Goal: Transaction & Acquisition: Purchase product/service

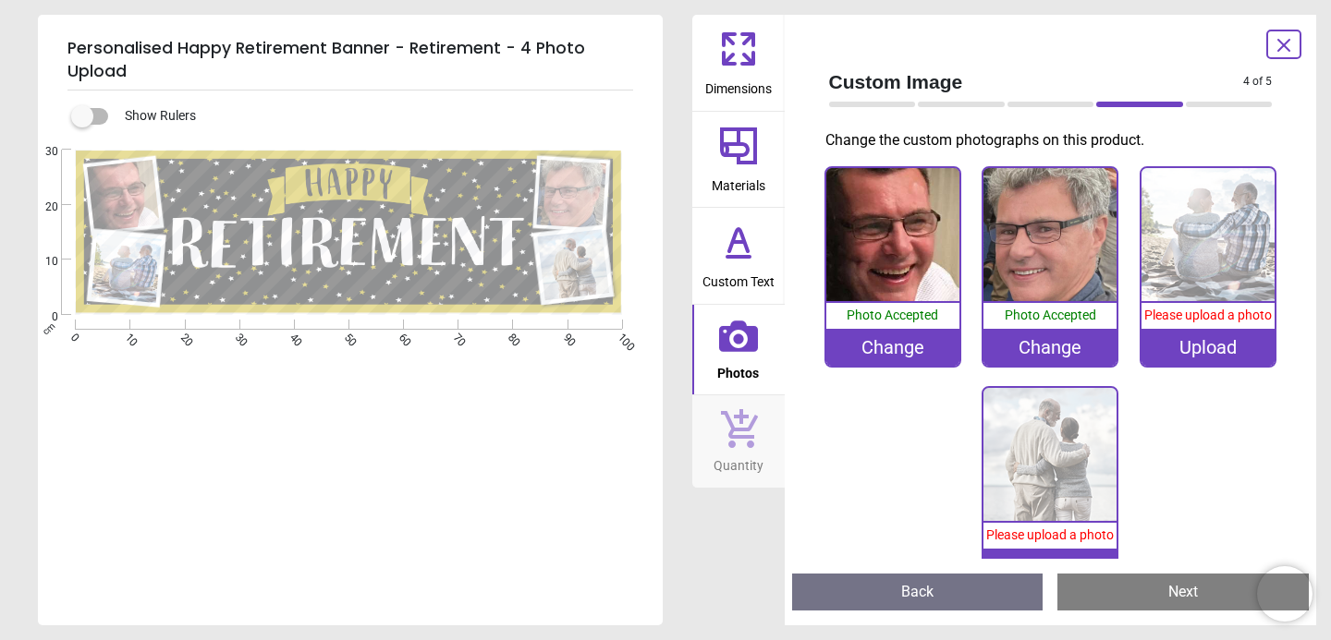
scroll to position [25, 0]
click at [858, 104] on div at bounding box center [872, 105] width 87 height 6
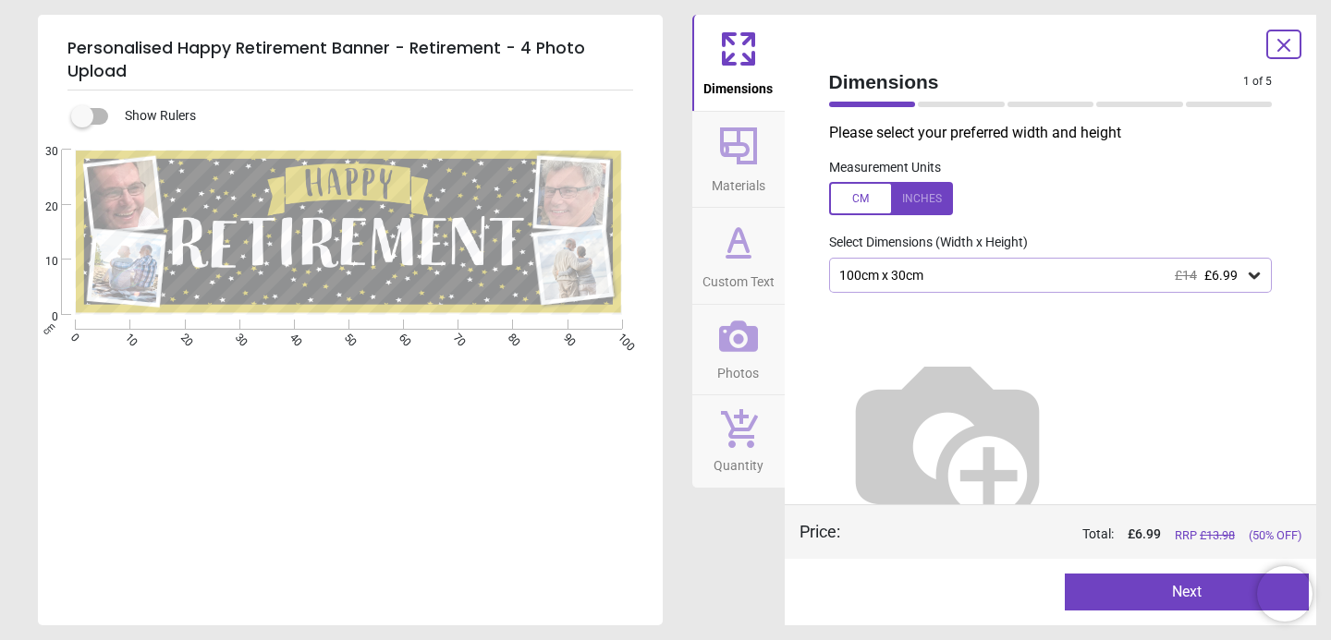
click at [136, 264] on image at bounding box center [126, 268] width 70 height 69
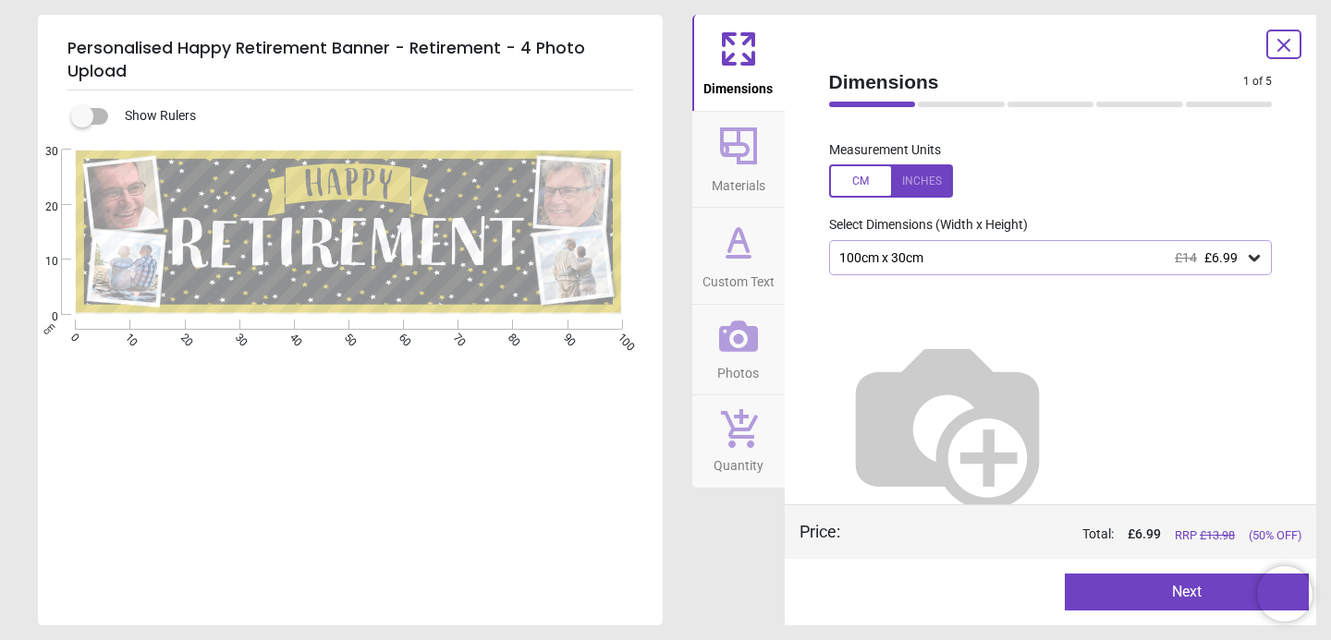
click at [128, 271] on image at bounding box center [126, 268] width 70 height 69
click at [728, 341] on icon at bounding box center [738, 336] width 39 height 39
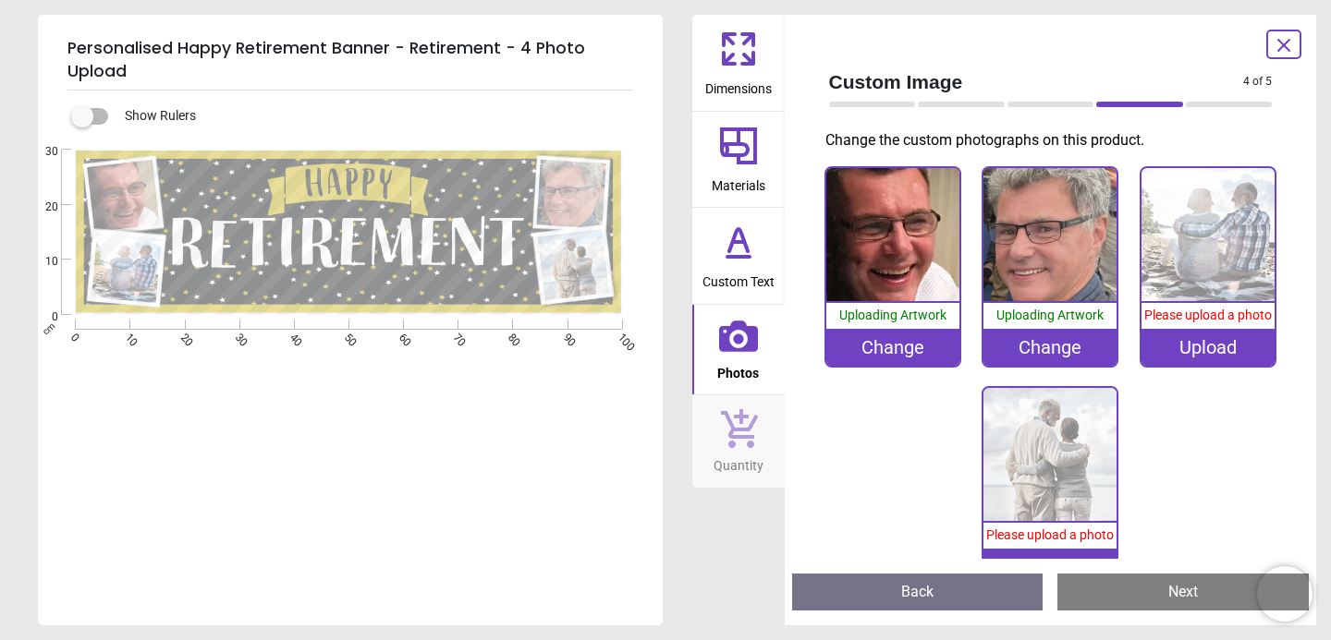
click at [116, 271] on image at bounding box center [126, 268] width 70 height 69
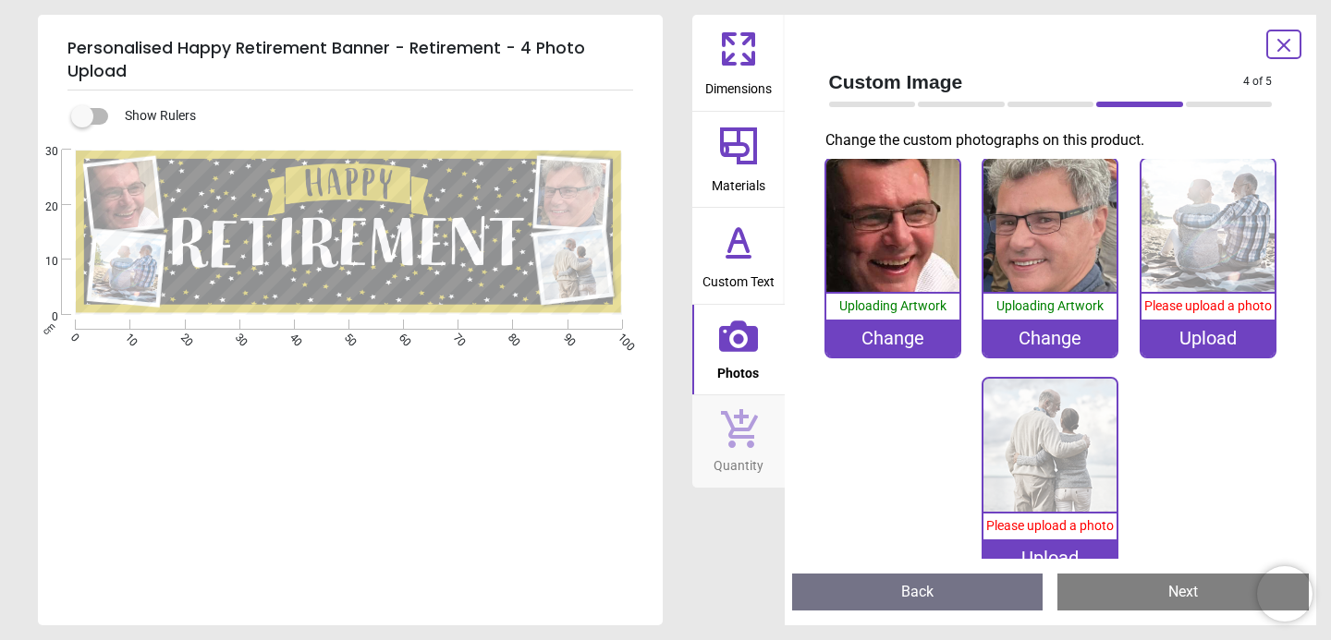
click at [140, 270] on image at bounding box center [126, 268] width 70 height 69
click at [1196, 340] on div "Upload" at bounding box center [1207, 338] width 133 height 37
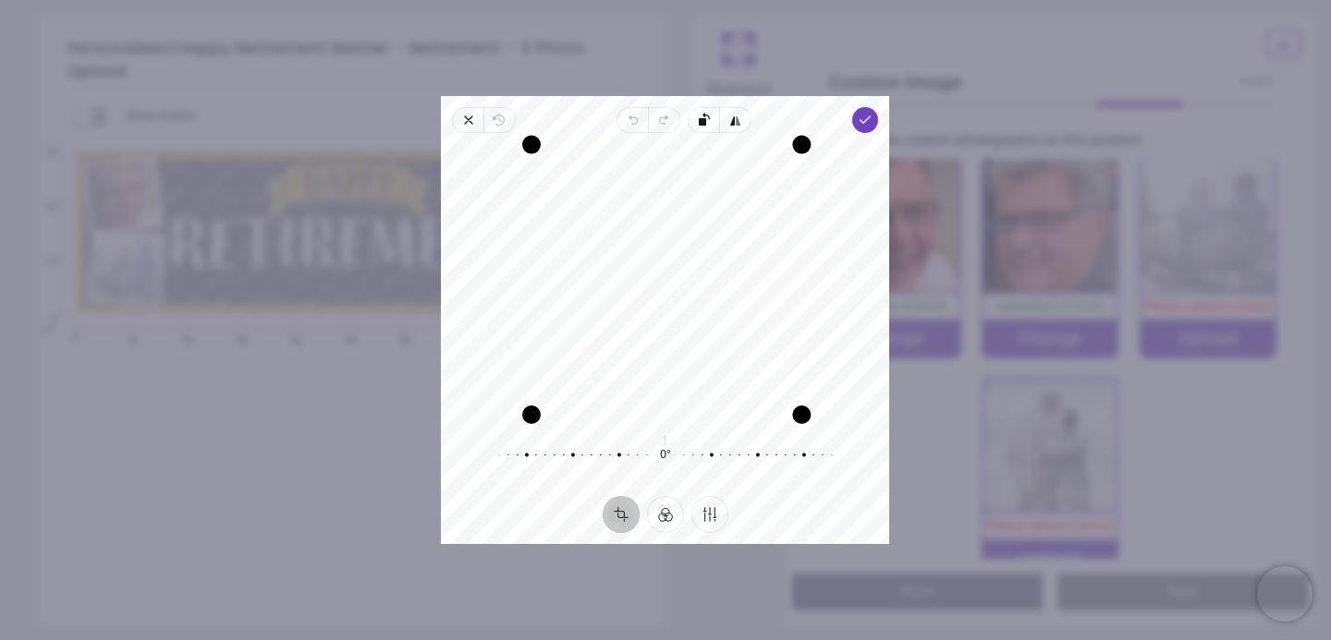
drag, startPoint x: 798, startPoint y: 142, endPoint x: 796, endPoint y: 119, distance: 23.3
click at [796, 119] on div "Close Revert Undo Redo Rotate left Flip horizontal Done Crop Filter Finetune Re…" at bounding box center [665, 320] width 448 height 448
drag, startPoint x: 794, startPoint y: 410, endPoint x: 803, endPoint y: 391, distance: 21.5
click at [803, 391] on div "Recenter" at bounding box center [665, 281] width 419 height 267
click at [865, 117] on icon "button" at bounding box center [865, 120] width 15 height 15
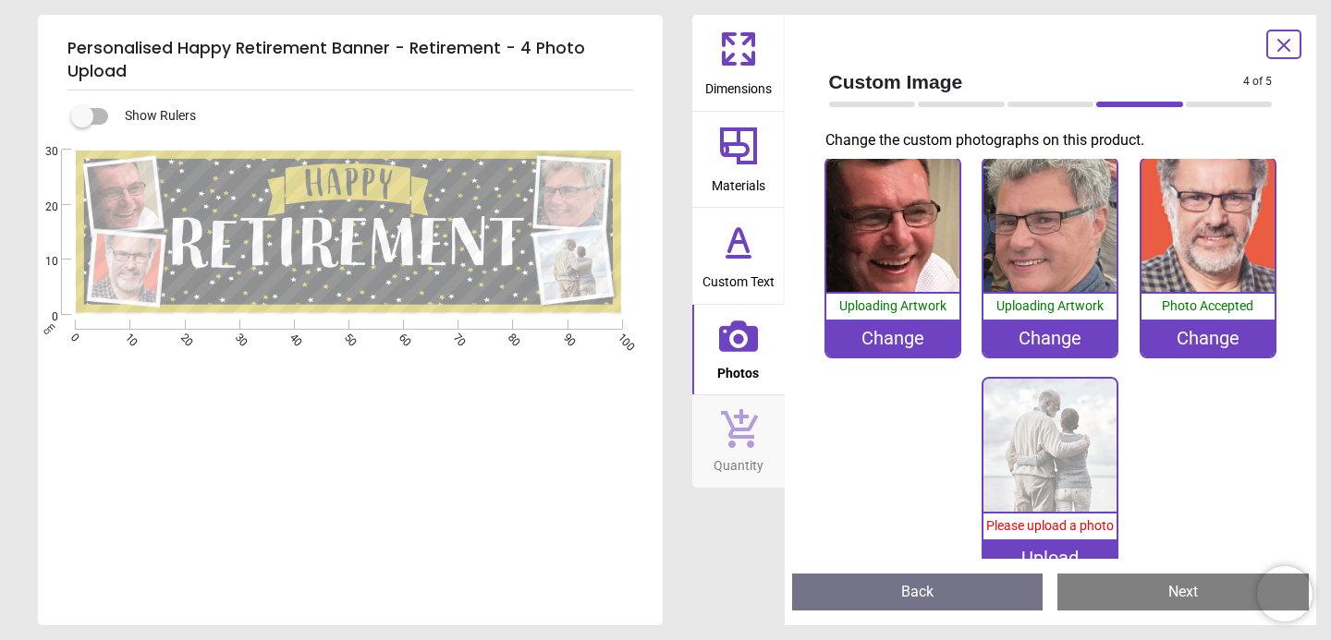
click at [1053, 512] on div "0%" at bounding box center [1049, 446] width 133 height 135
click at [1054, 546] on div "Upload" at bounding box center [1049, 558] width 133 height 37
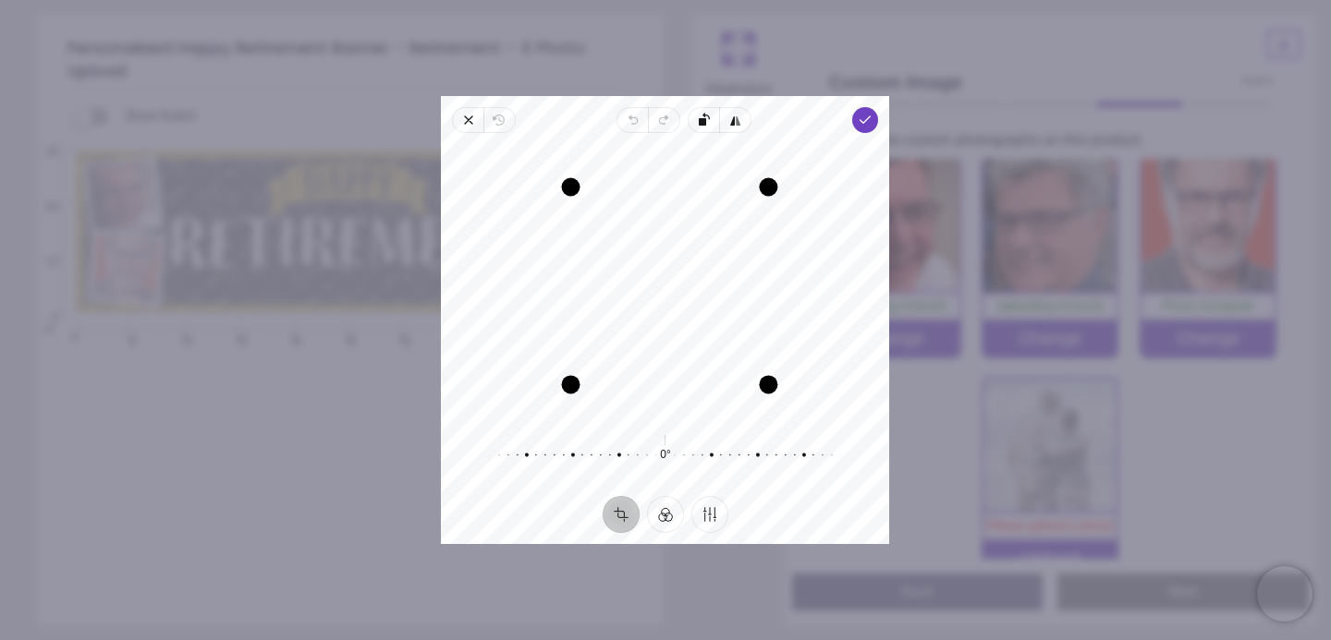
drag, startPoint x: 754, startPoint y: 375, endPoint x: 757, endPoint y: 388, distance: 13.2
click at [760, 392] on div "Drag corner br" at bounding box center [769, 384] width 18 height 18
click at [865, 124] on icon "button" at bounding box center [865, 120] width 15 height 15
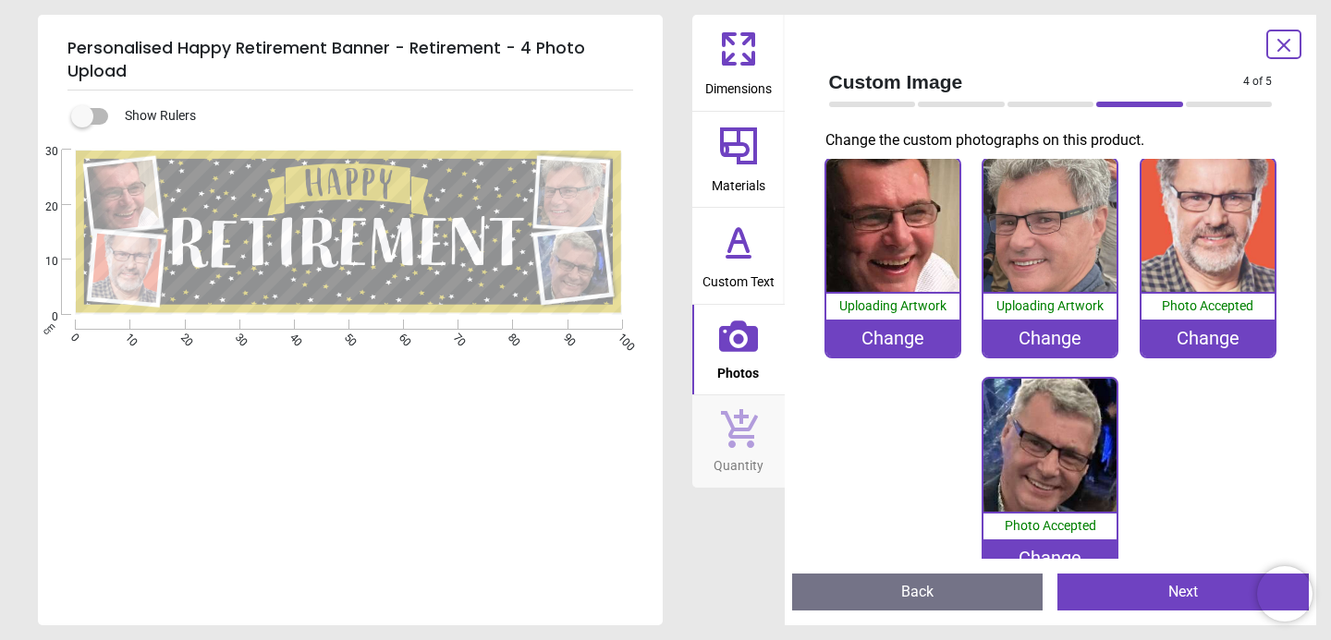
click at [1151, 602] on button "Next" at bounding box center [1182, 592] width 251 height 37
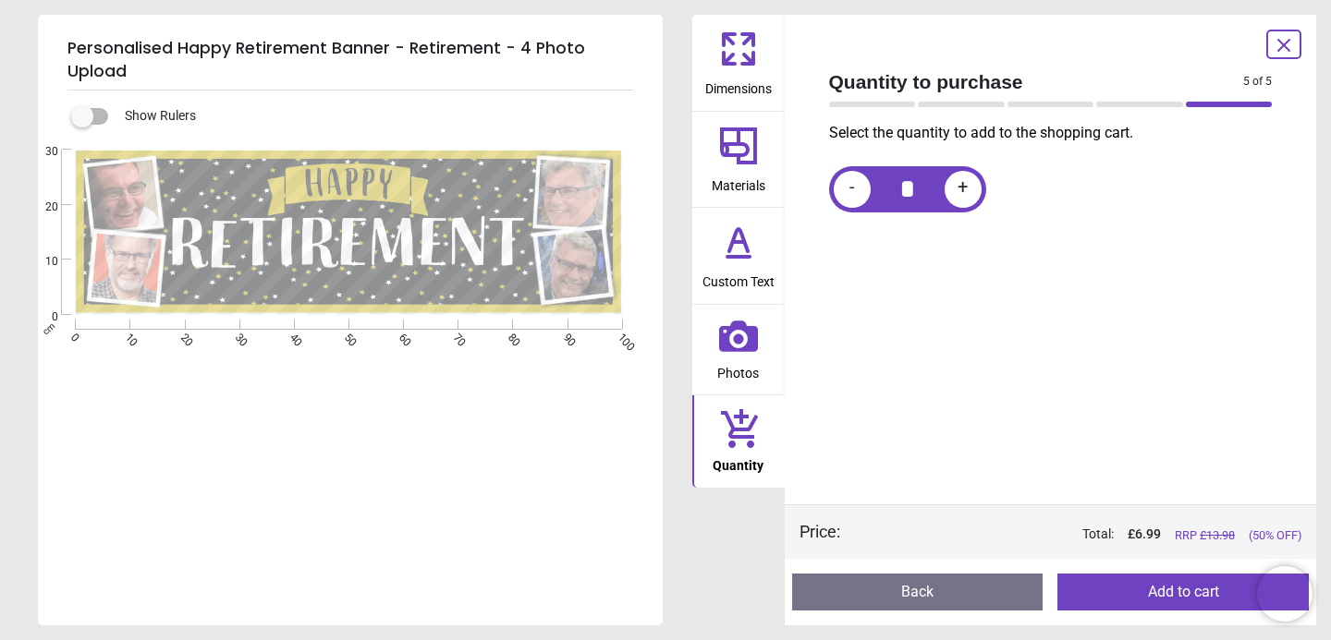
click at [959, 195] on span "+" at bounding box center [962, 188] width 10 height 23
type input "*"
click at [1145, 586] on button "Add to cart" at bounding box center [1182, 592] width 251 height 37
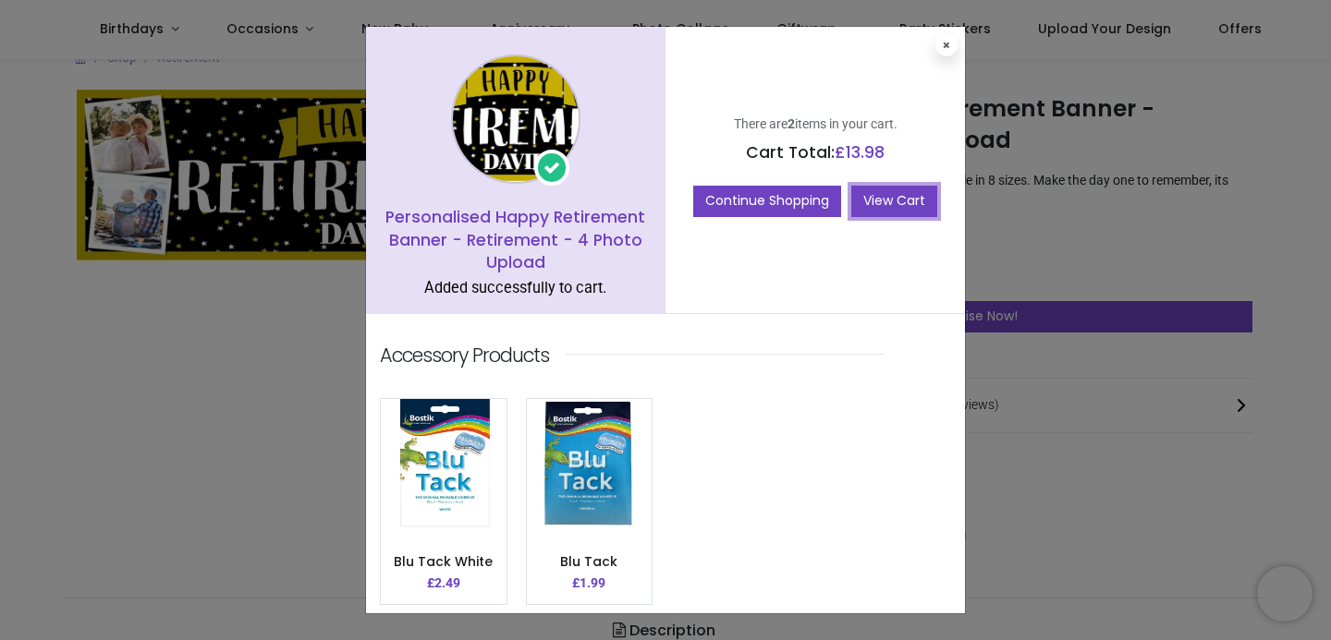
click at [876, 205] on link "View Cart" at bounding box center [894, 201] width 86 height 31
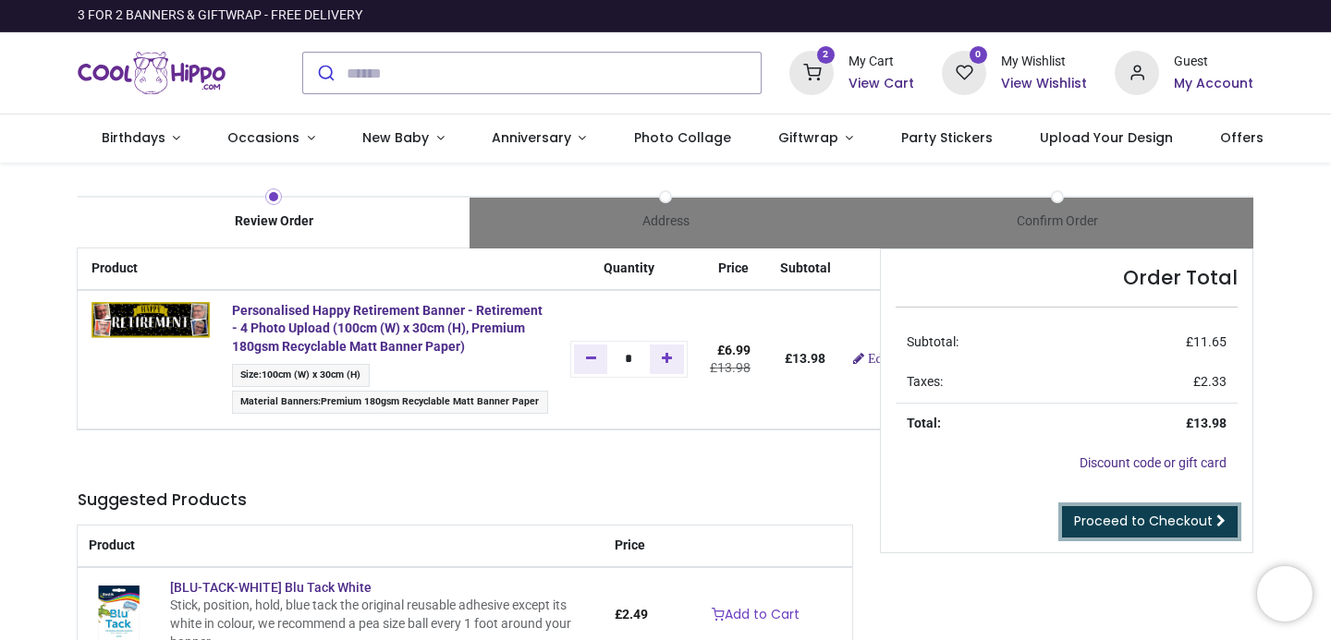
click at [1148, 522] on span "Proceed to Checkout" at bounding box center [1143, 521] width 139 height 18
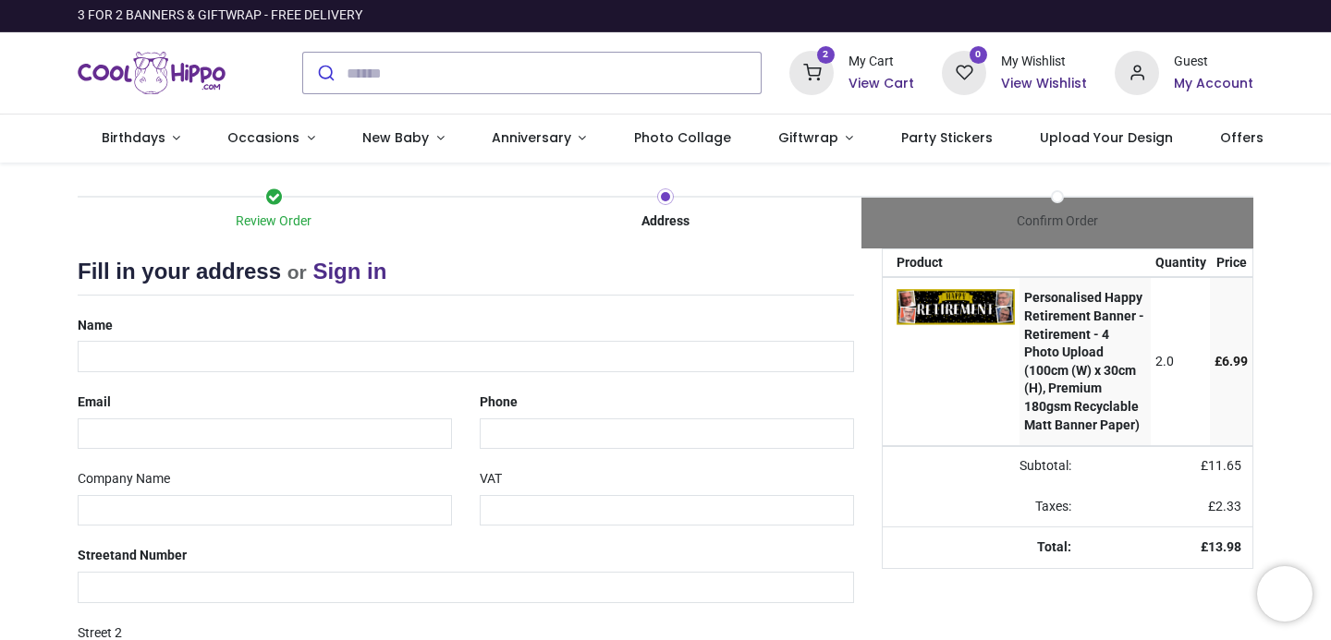
select select "***"
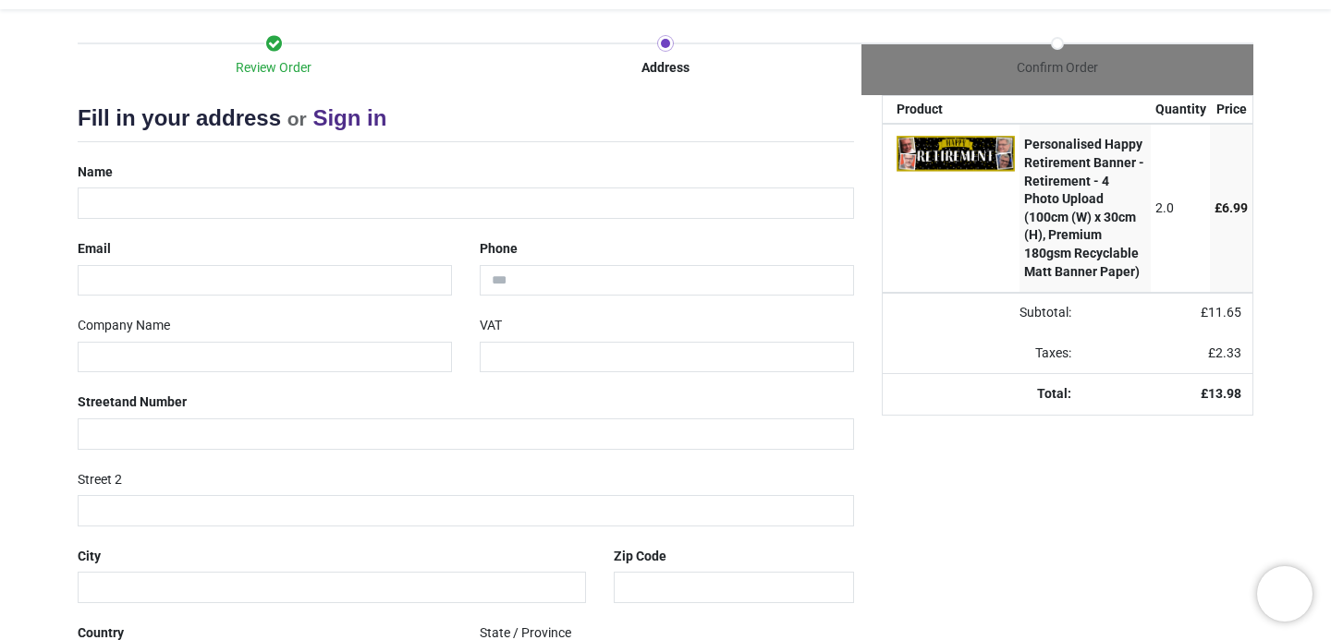
scroll to position [152, 0]
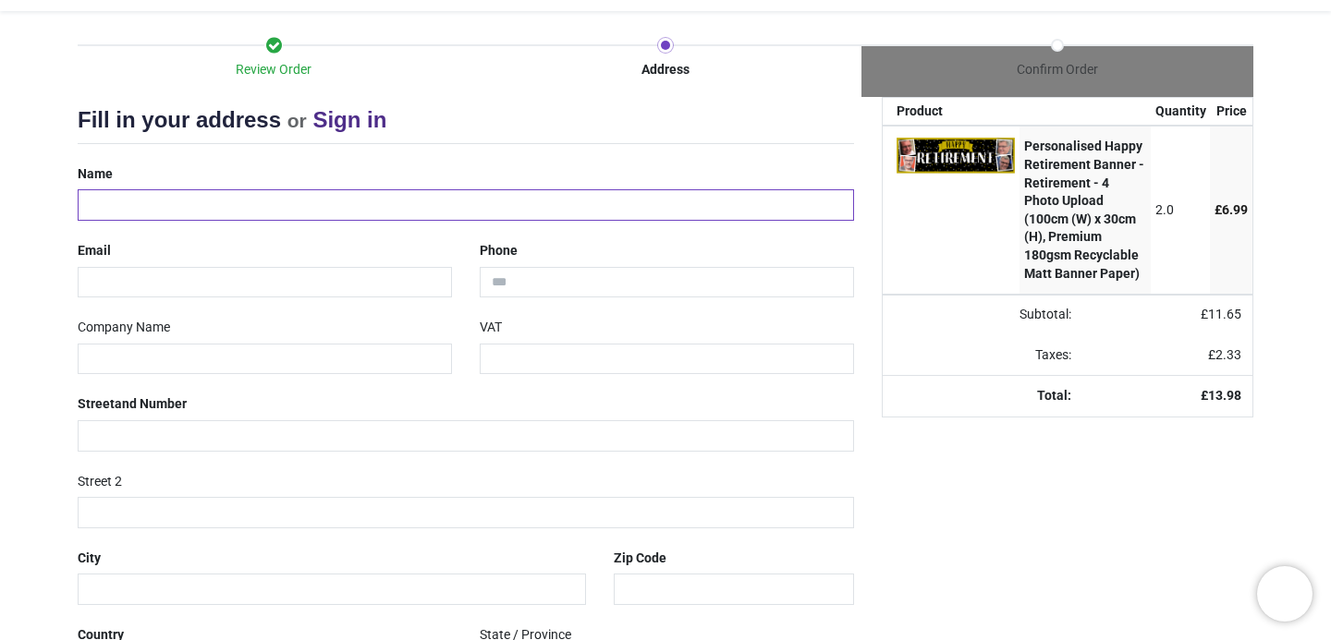
click at [110, 199] on input "text" at bounding box center [466, 204] width 776 height 31
type input "**********"
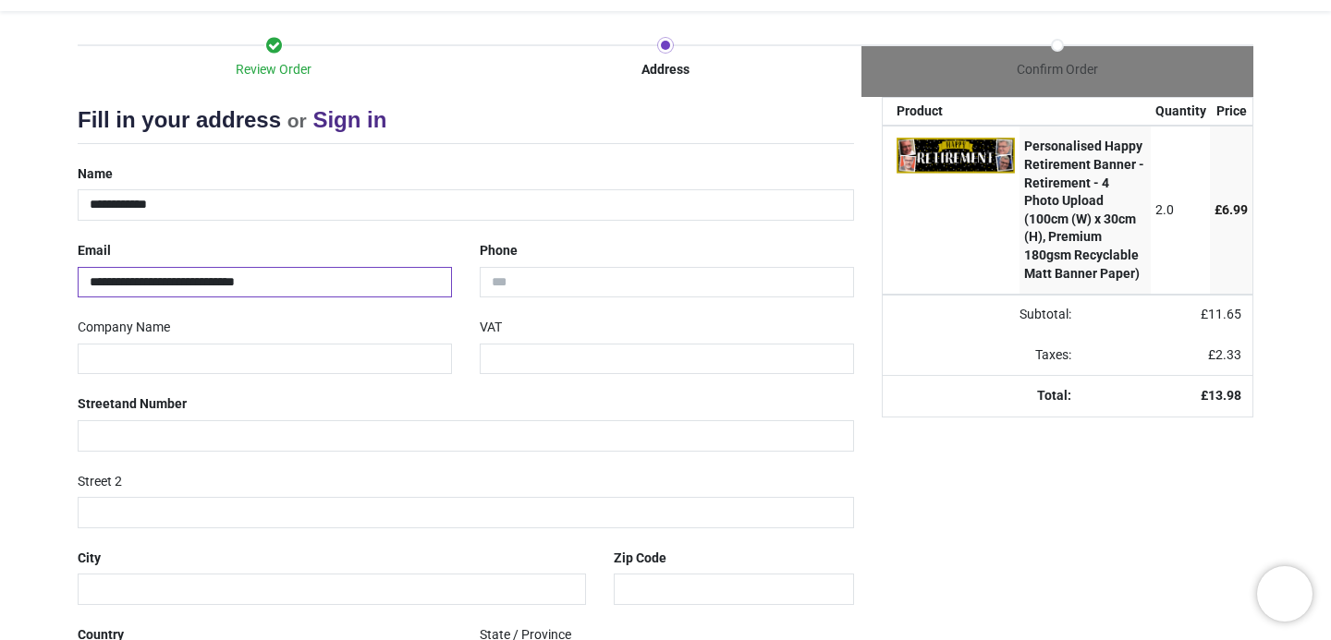
type input "**********"
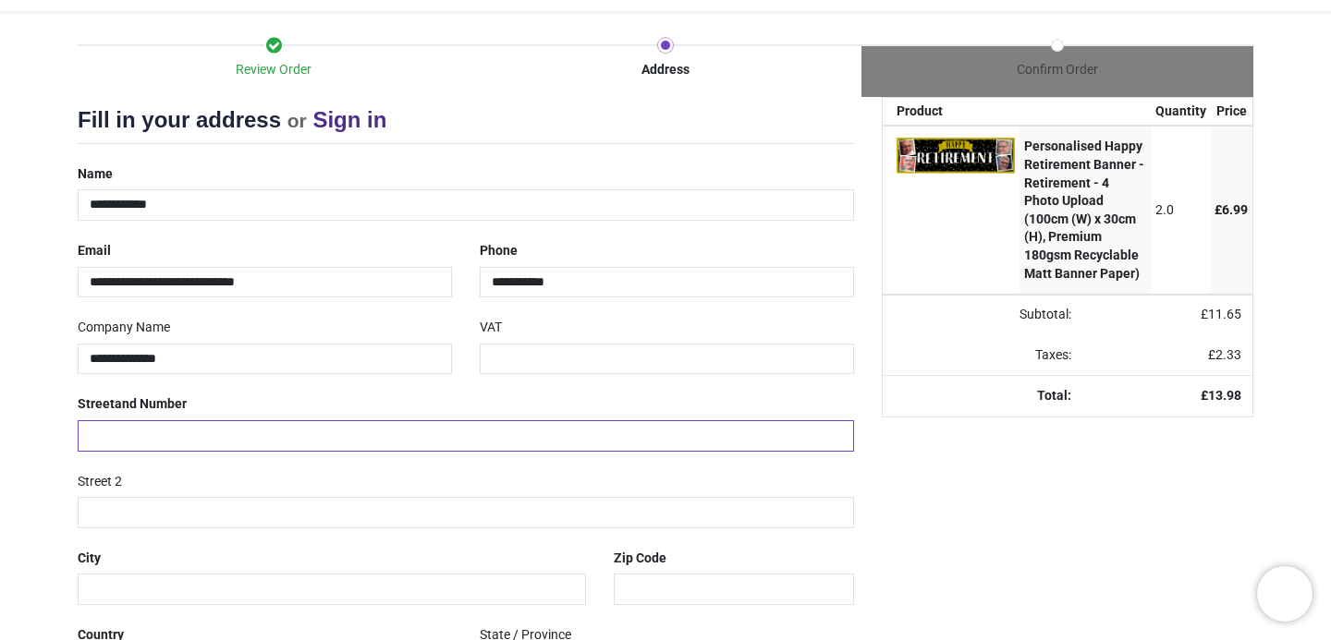
type input "**********"
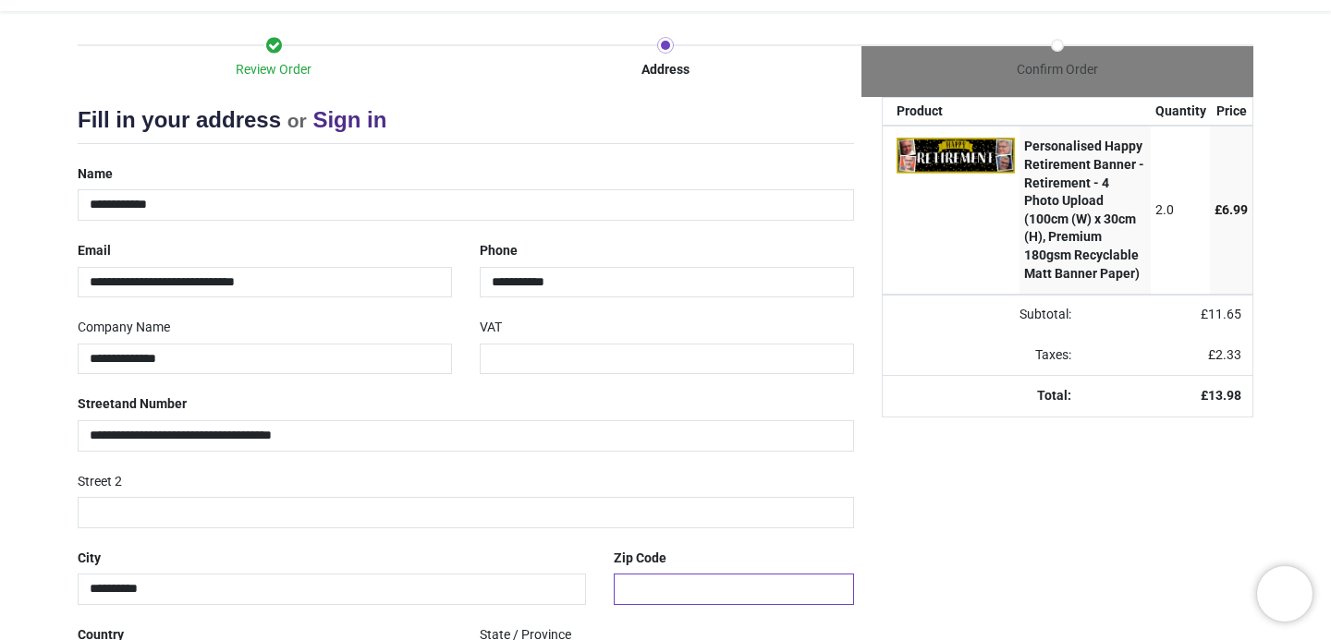
type input "*******"
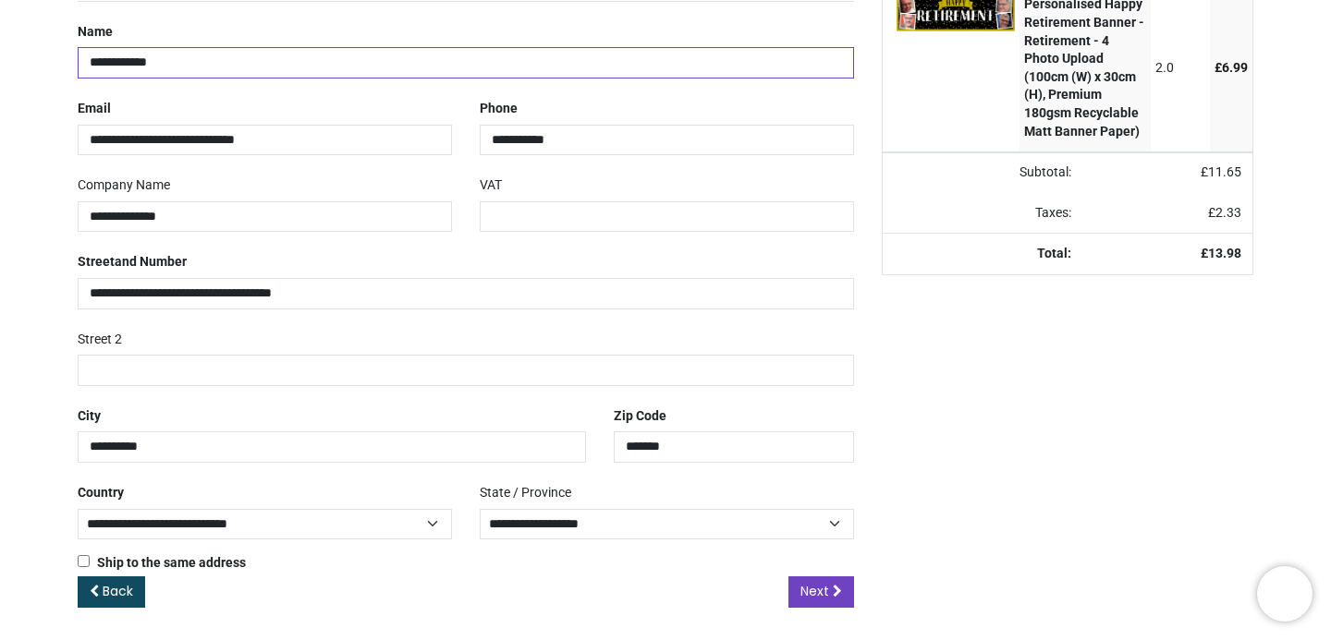
scroll to position [298, 0]
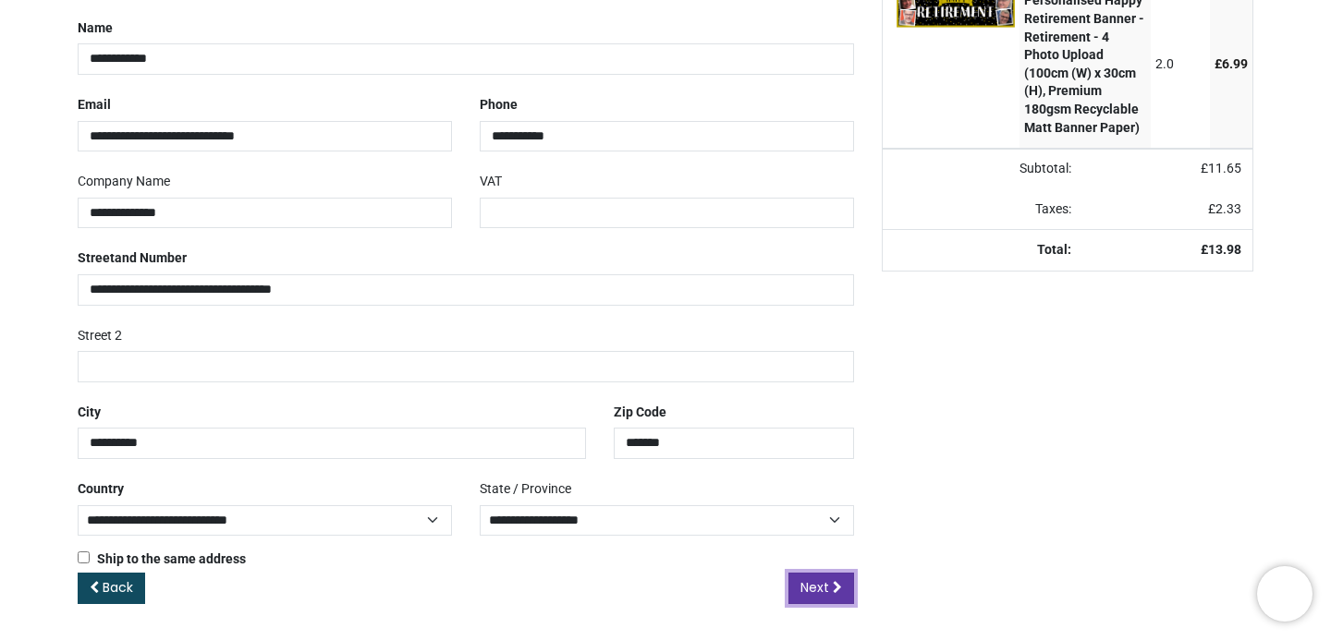
click at [821, 590] on span "Next" at bounding box center [814, 587] width 29 height 18
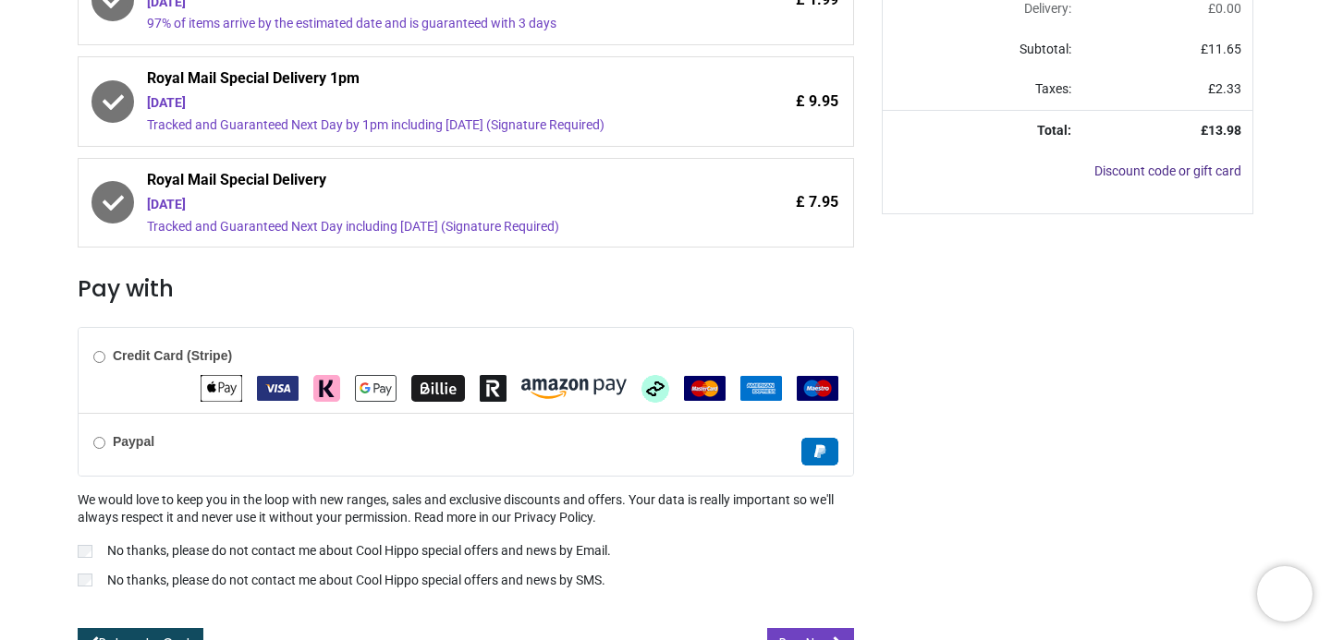
scroll to position [502, 0]
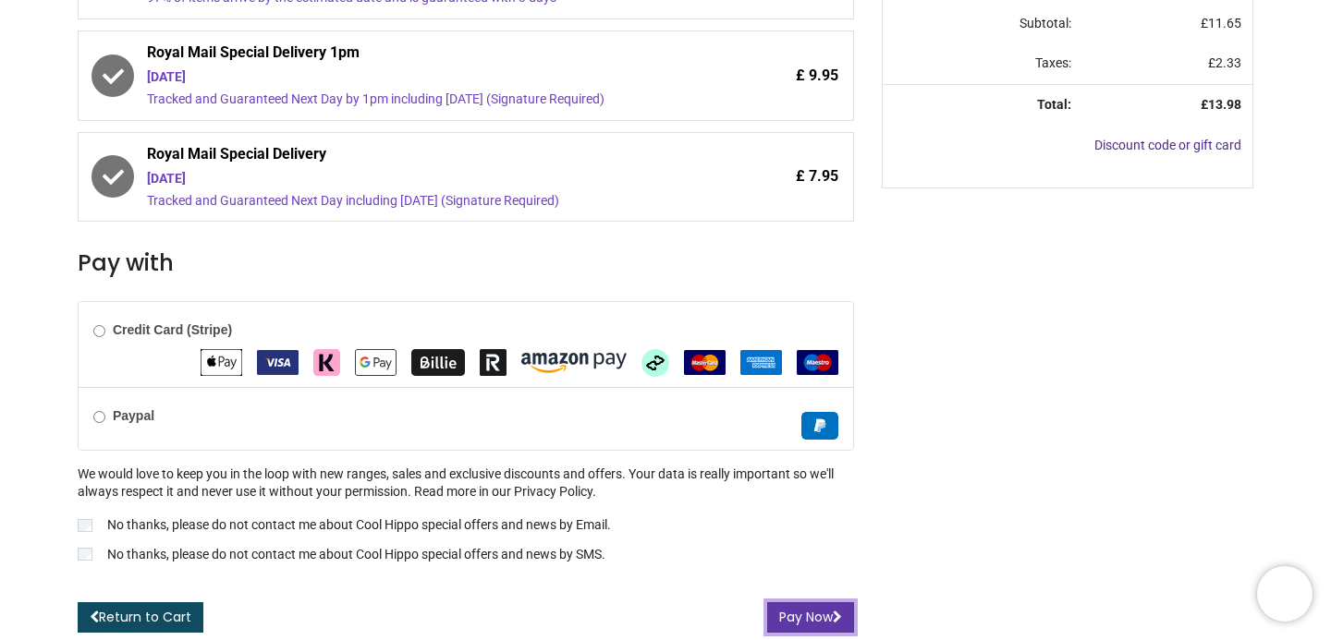
click at [797, 611] on button "Pay Now" at bounding box center [810, 617] width 87 height 31
